Goal: Transaction & Acquisition: Subscribe to service/newsletter

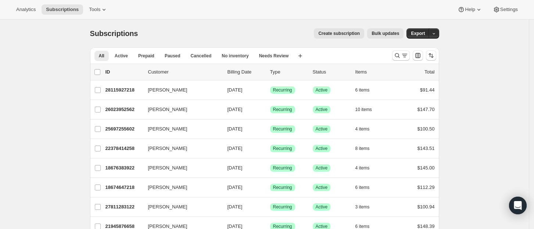
click at [341, 32] on span "Create subscription" at bounding box center [339, 33] width 42 height 6
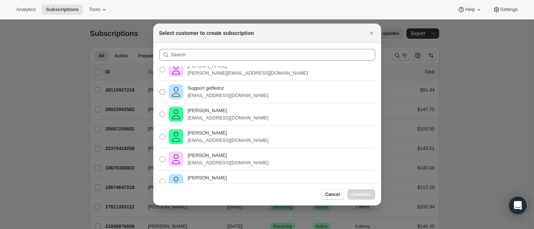
scroll to position [49, 0]
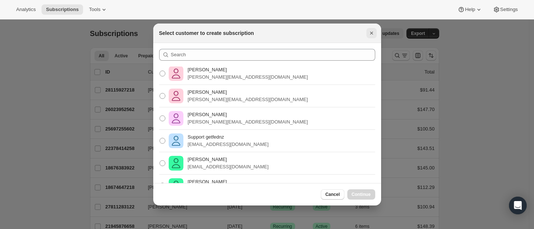
click at [371, 31] on icon "Close" at bounding box center [371, 32] width 7 height 7
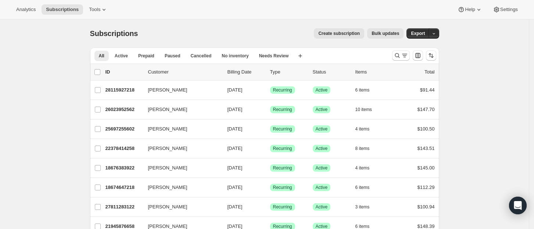
click at [341, 33] on span "Create subscription" at bounding box center [339, 33] width 42 height 6
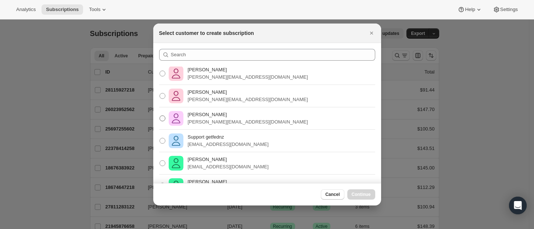
click at [198, 116] on p "[PERSON_NAME]" at bounding box center [248, 114] width 120 height 7
click at [160, 116] on input "[PERSON_NAME] [PERSON_NAME][EMAIL_ADDRESS][DOMAIN_NAME]" at bounding box center [159, 115] width 0 height 0
radio input "true"
click at [363, 195] on span "Continue" at bounding box center [361, 194] width 19 height 6
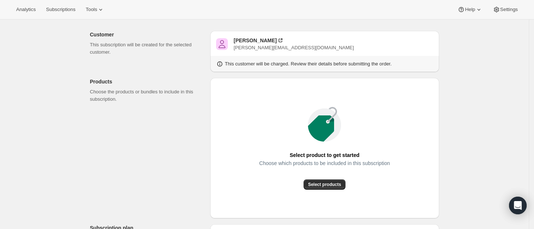
scroll to position [49, 0]
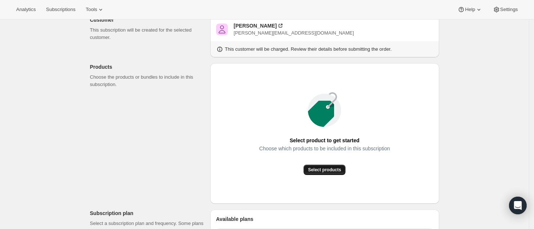
click at [329, 167] on span "Select products" at bounding box center [324, 170] width 33 height 6
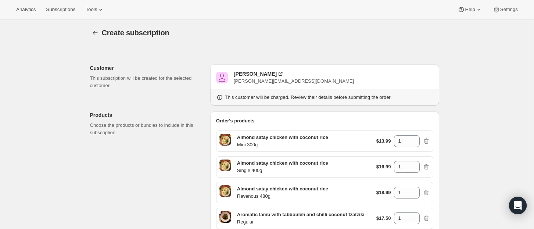
scroll to position [0, 0]
click at [96, 33] on icon "button" at bounding box center [94, 33] width 7 height 7
